Goal: Information Seeking & Learning: Learn about a topic

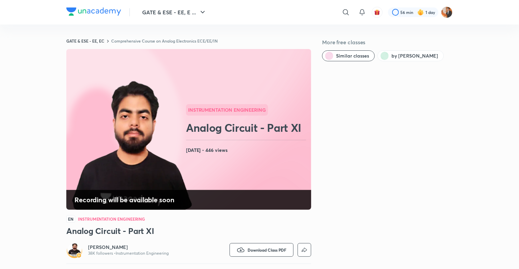
click at [167, 198] on h4 "Recording will be available soon" at bounding box center [125, 199] width 100 height 9
click at [197, 14] on button "GATE & ESE - EE, E ..." at bounding box center [174, 12] width 73 height 14
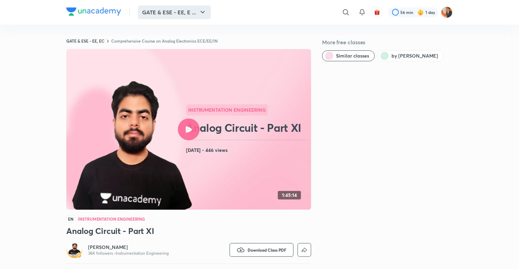
click at [165, 15] on button "GATE & ESE - EE, E ..." at bounding box center [174, 12] width 73 height 14
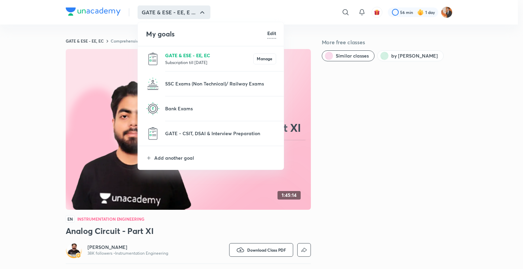
click at [178, 54] on p "GATE & ESE - EE, EC" at bounding box center [209, 55] width 88 height 7
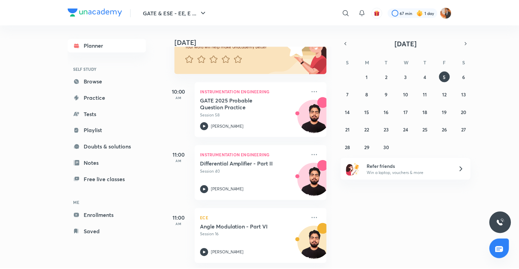
scroll to position [72, 0]
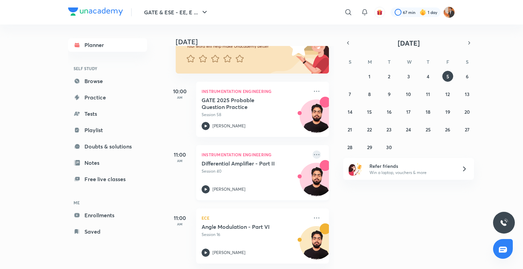
click at [312, 152] on icon at bounding box center [316, 154] width 8 height 8
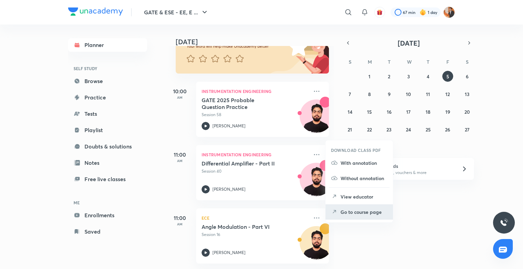
click at [355, 210] on p "Go to course page" at bounding box center [363, 211] width 47 height 7
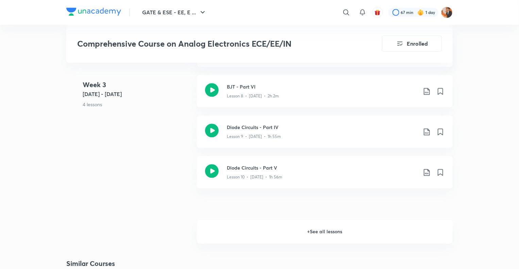
scroll to position [749, 0]
click at [338, 228] on h6 "+ See all lessons" at bounding box center [325, 232] width 256 height 24
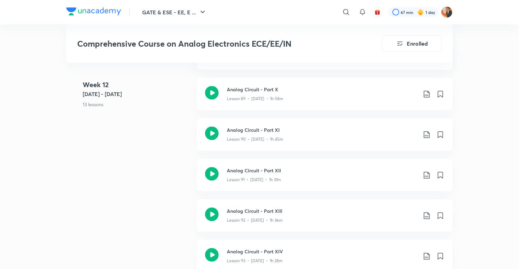
scroll to position [4521, 0]
